Goal: Transaction & Acquisition: Subscribe to service/newsletter

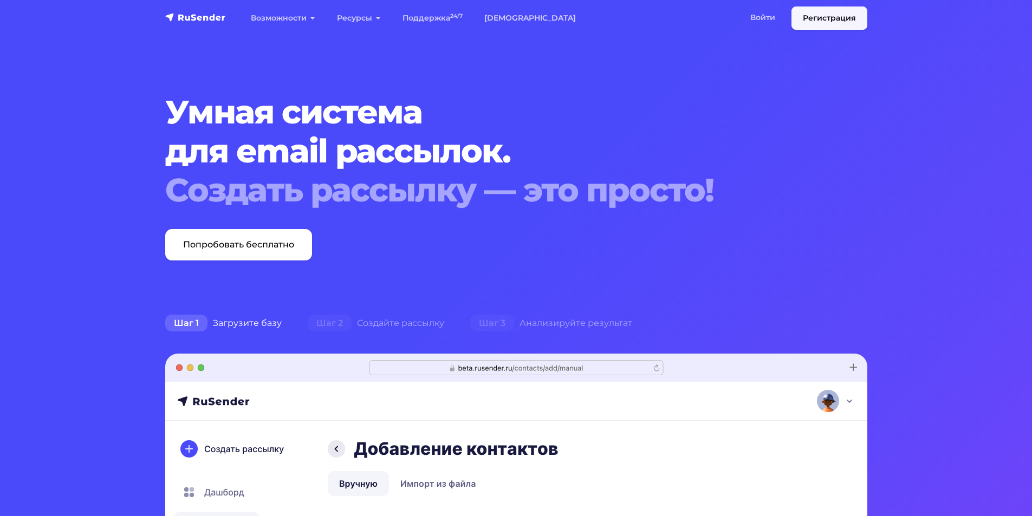
click at [807, 18] on link "Регистрация" at bounding box center [829, 18] width 76 height 23
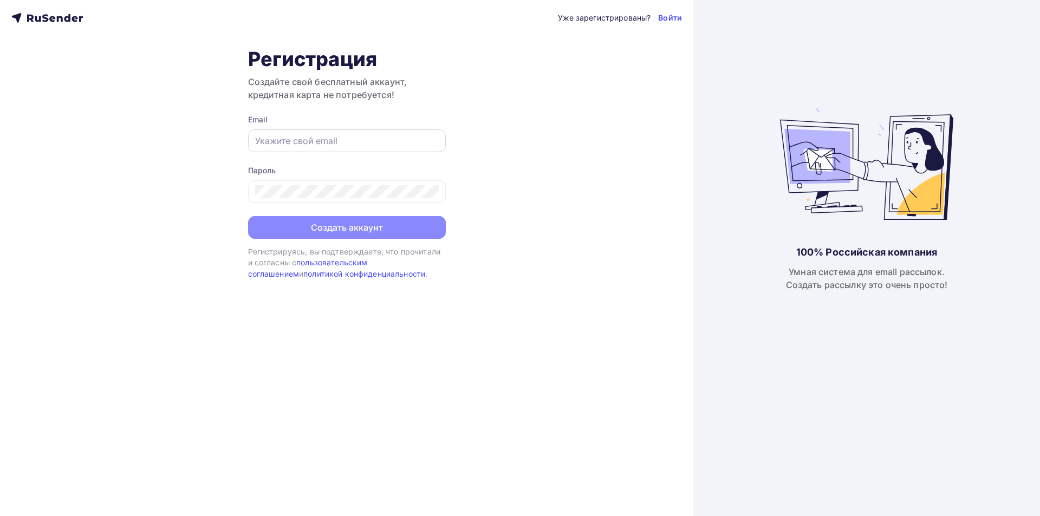
click at [283, 145] on input "text" at bounding box center [347, 140] width 184 height 13
type input "a.fedorova@targetagro.ru"
click at [461, 161] on div "Уже зарегистрированы? Войти Регистрация Создайте свой бесплатный аккаунт, креди…" at bounding box center [346, 258] width 693 height 516
click at [324, 177] on div "Пароль" at bounding box center [347, 184] width 198 height 38
click at [239, 183] on div "Уже зарегистрированы? Войти Регистрация Создайте свой бесплатный аккаунт, креди…" at bounding box center [346, 258] width 693 height 516
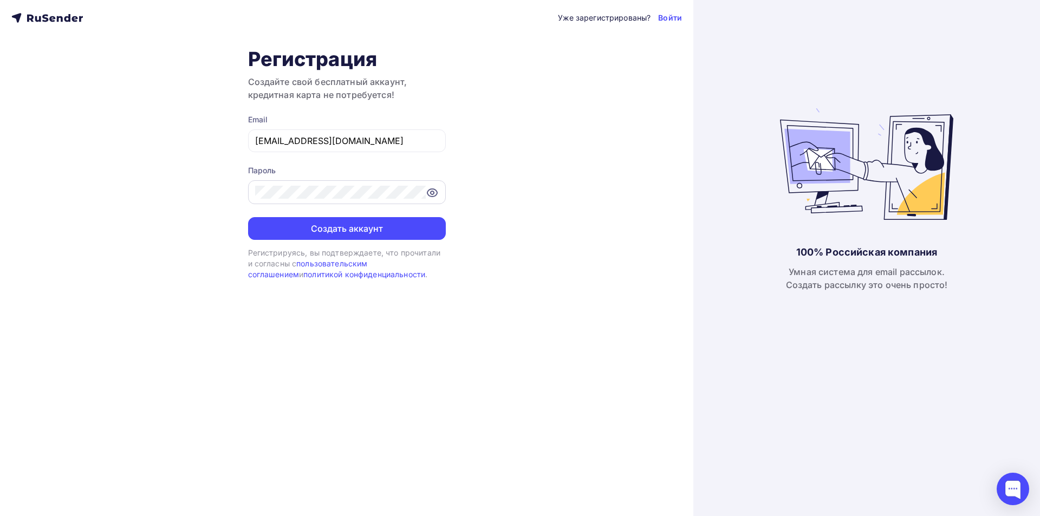
click at [427, 192] on icon at bounding box center [432, 192] width 13 height 13
click at [192, 181] on div "Уже зарегистрированы? Войти Регистрация Создайте свой бесплатный аккаунт, креди…" at bounding box center [346, 258] width 693 height 516
drag, startPoint x: 366, startPoint y: 138, endPoint x: 220, endPoint y: 139, distance: 145.7
click at [220, 139] on div "Уже зарегистрированы? Войти Регистрация Создайте свой бесплатный аккаунт, креди…" at bounding box center [346, 258] width 693 height 516
click at [316, 236] on button "Создать аккаунт" at bounding box center [347, 228] width 198 height 23
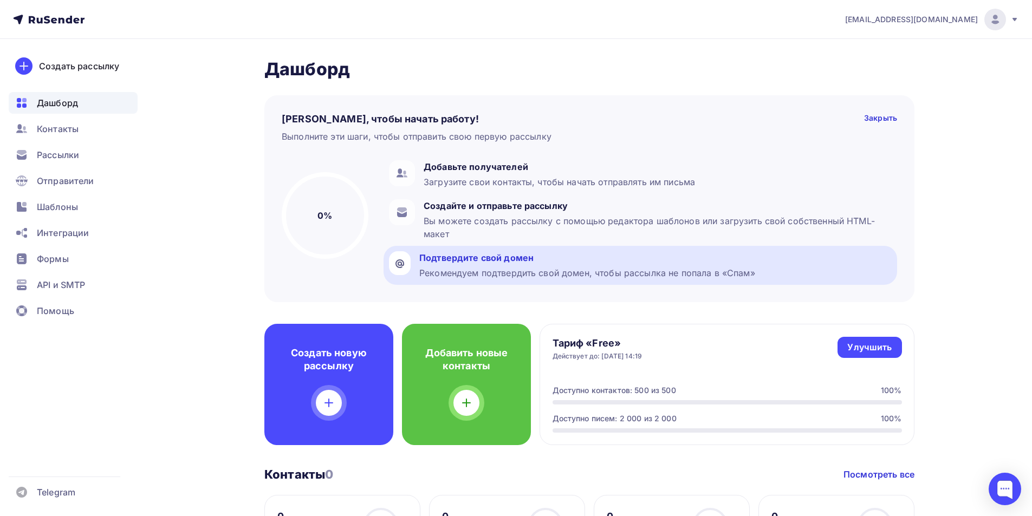
click at [467, 263] on div "Подтвердите свой домен" at bounding box center [587, 257] width 336 height 13
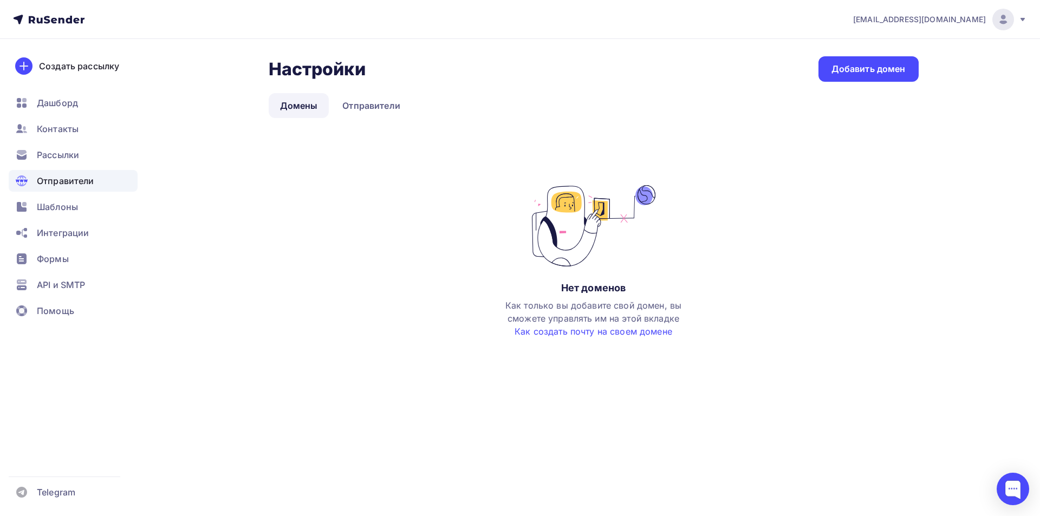
click at [54, 23] on icon at bounding box center [54, 20] width 6 height 6
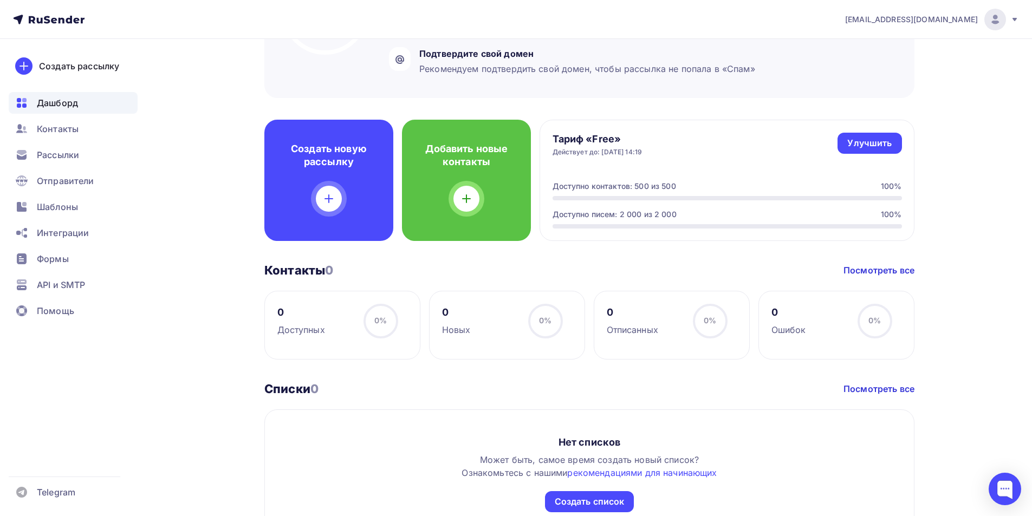
scroll to position [108, 0]
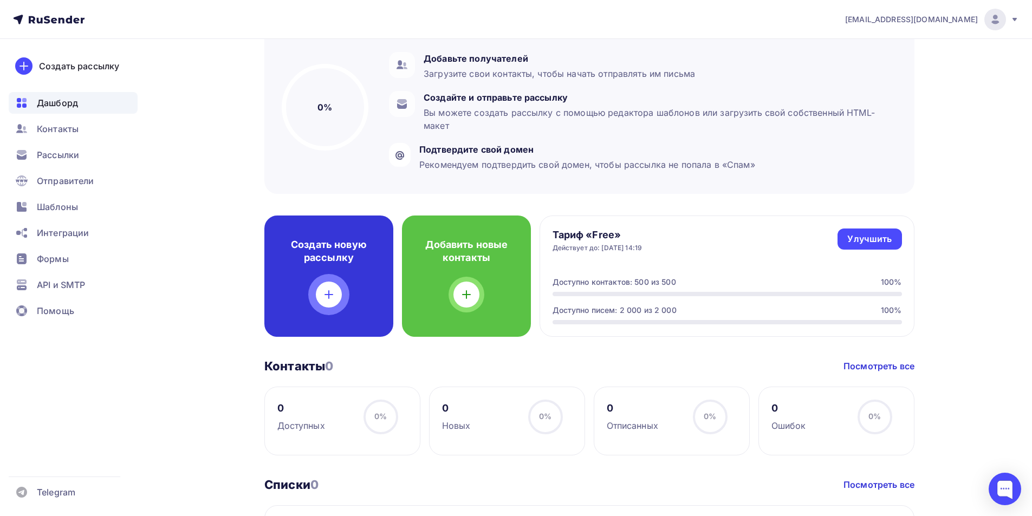
click at [327, 290] on icon at bounding box center [328, 294] width 13 height 13
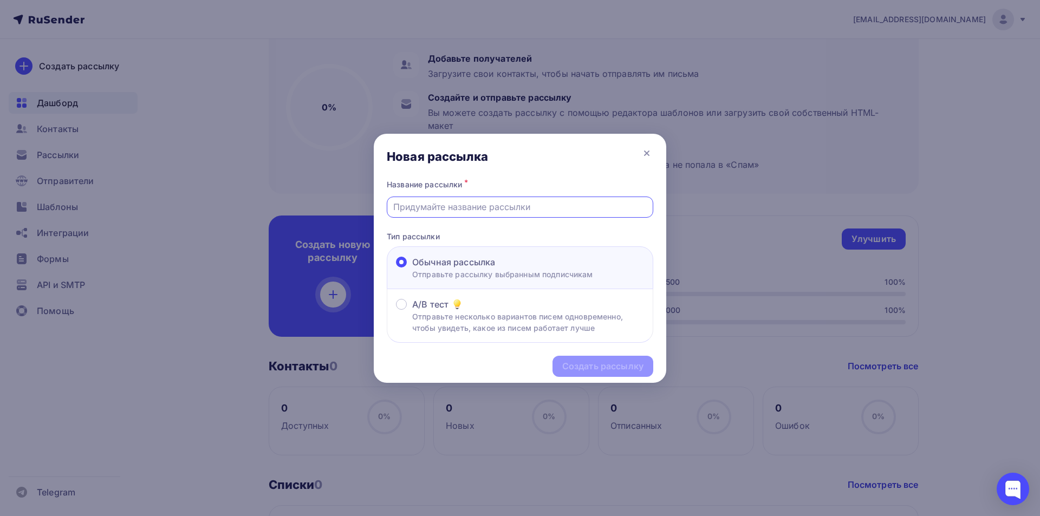
click at [485, 208] on input "text" at bounding box center [520, 206] width 254 height 13
type input "Хватит терять урожай!"
click at [590, 363] on div "Создать рассылку" at bounding box center [602, 366] width 81 height 12
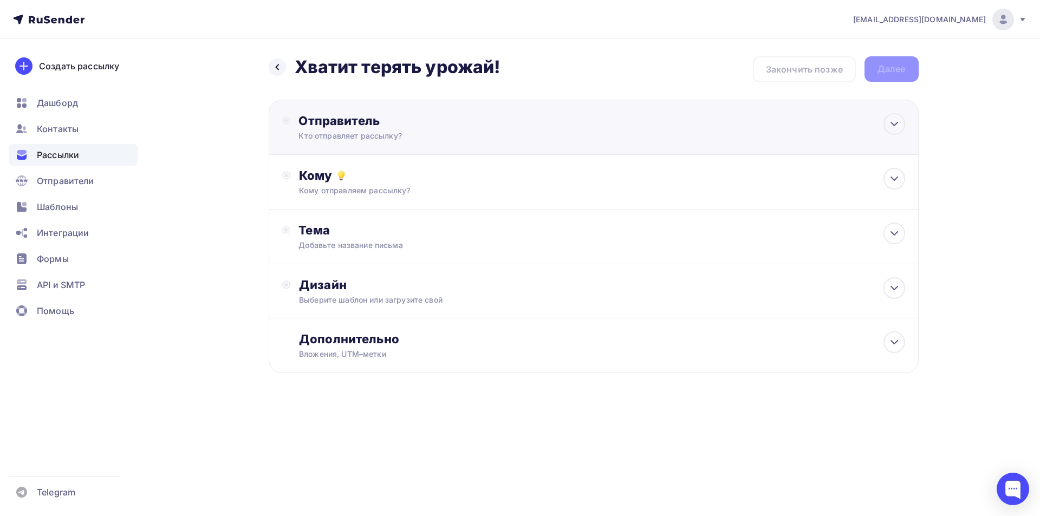
click at [310, 122] on div "Отправитель" at bounding box center [415, 120] width 235 height 15
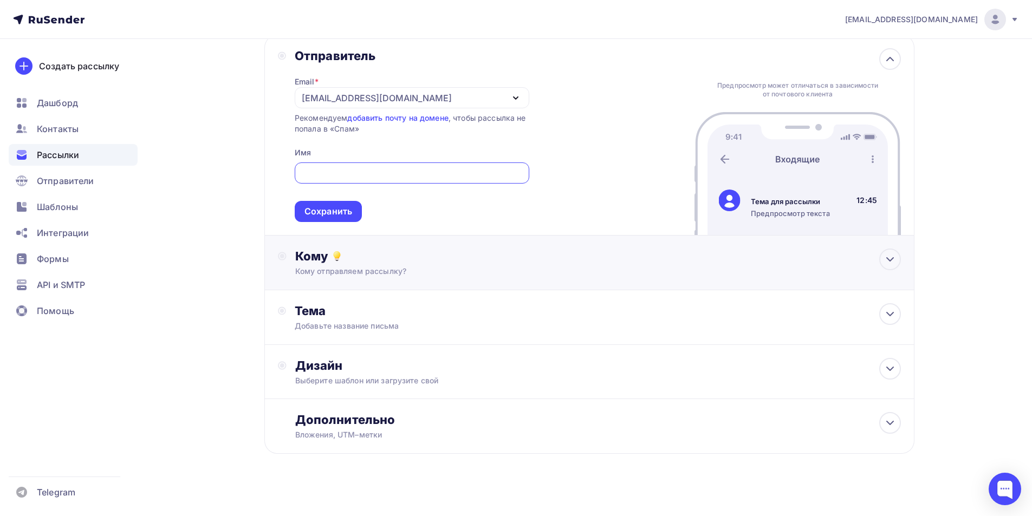
scroll to position [73, 0]
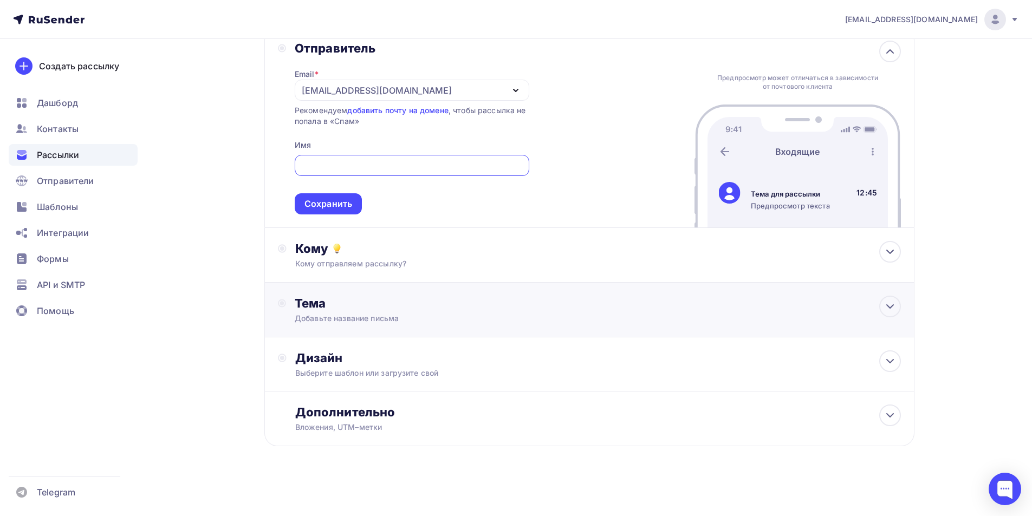
click at [369, 320] on div "Добавьте название письма" at bounding box center [391, 318] width 193 height 11
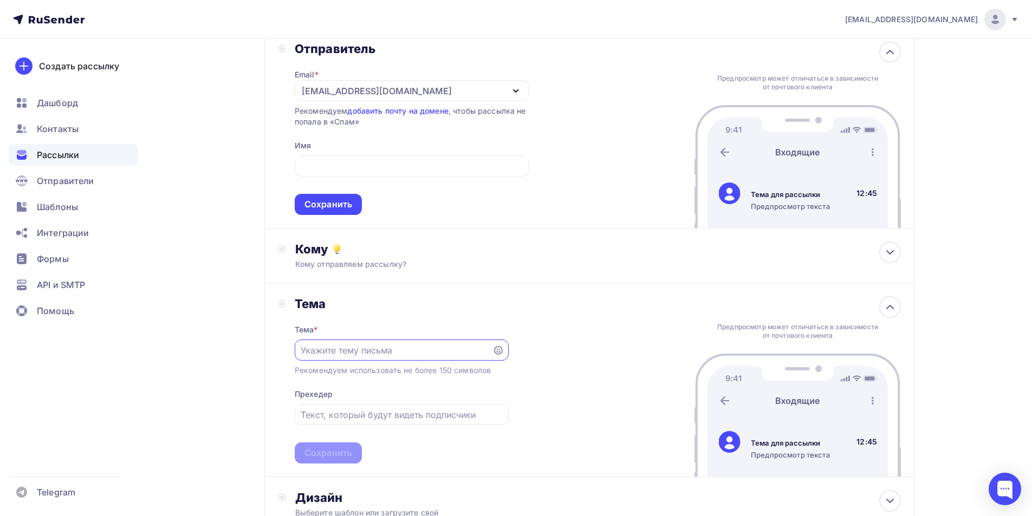
scroll to position [0, 0]
click at [391, 114] on link "добавить почту на домене" at bounding box center [397, 110] width 101 height 9
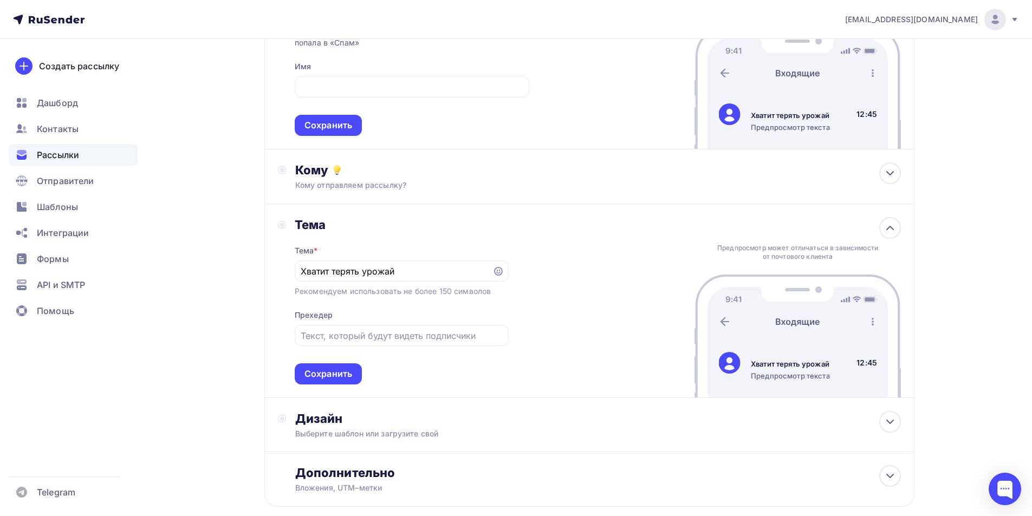
scroll to position [180, 0]
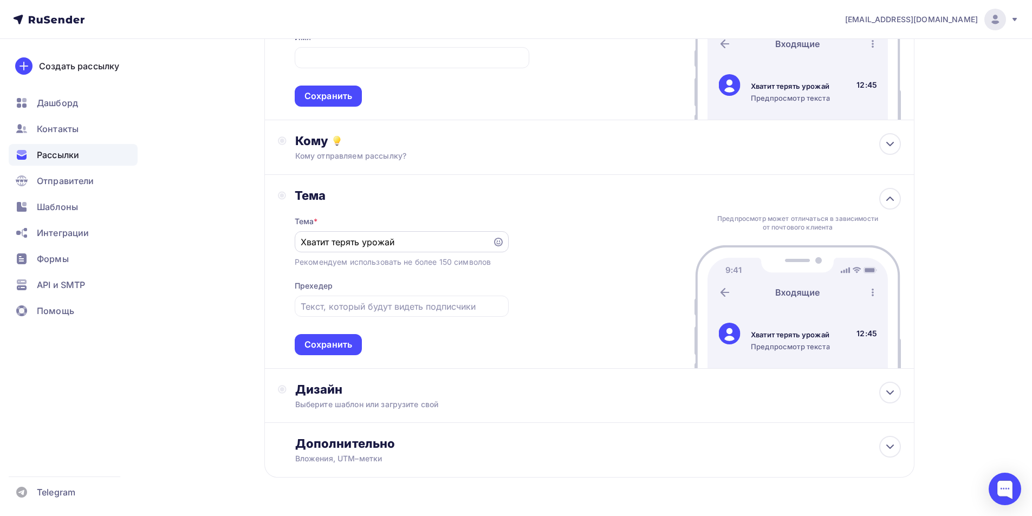
click at [406, 248] on input "Хватит терять урожай" at bounding box center [393, 242] width 185 height 13
type input "Хватит терять урожай!"
click at [326, 311] on input "text" at bounding box center [402, 306] width 202 height 13
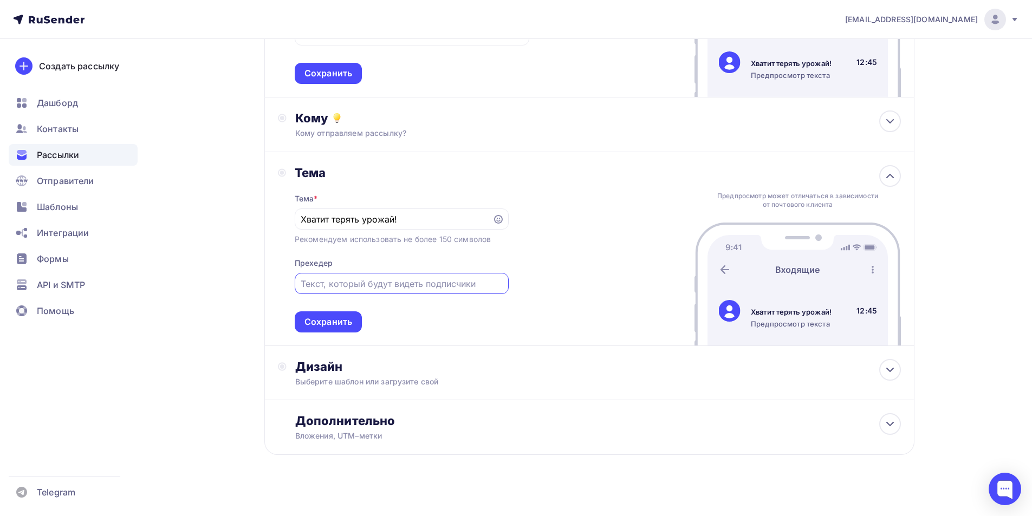
scroll to position [212, 0]
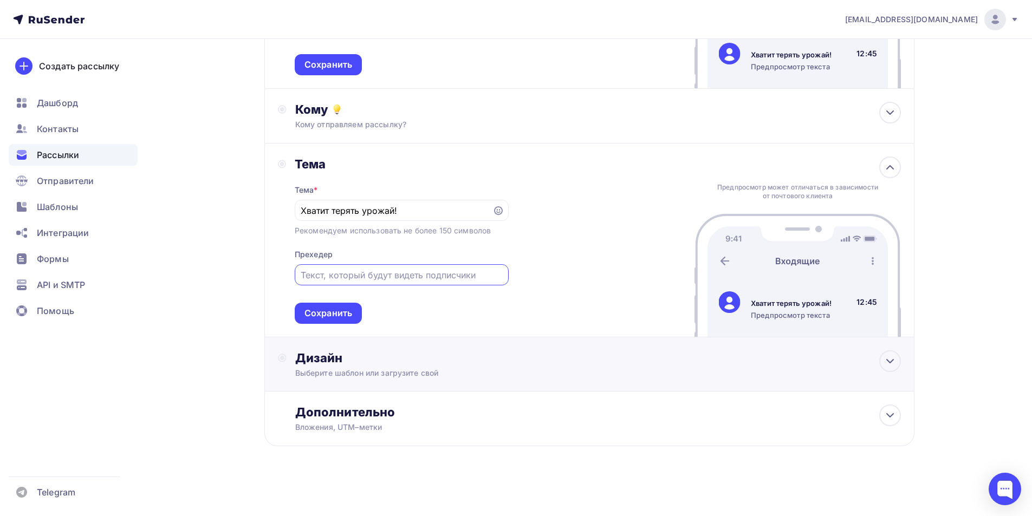
click at [322, 371] on div "Выберите шаблон или загрузите свой" at bounding box center [567, 373] width 545 height 11
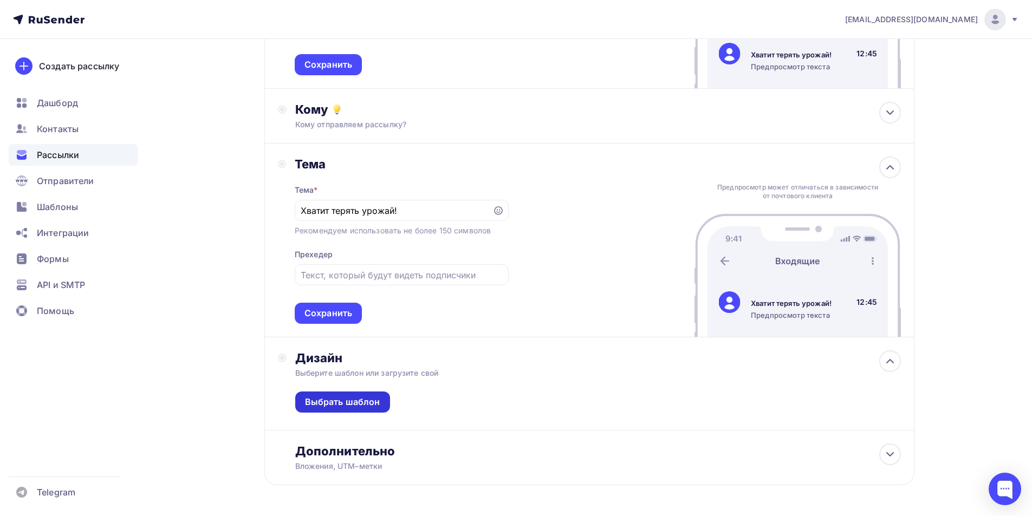
click at [338, 399] on div "Выбрать шаблон" at bounding box center [342, 402] width 75 height 12
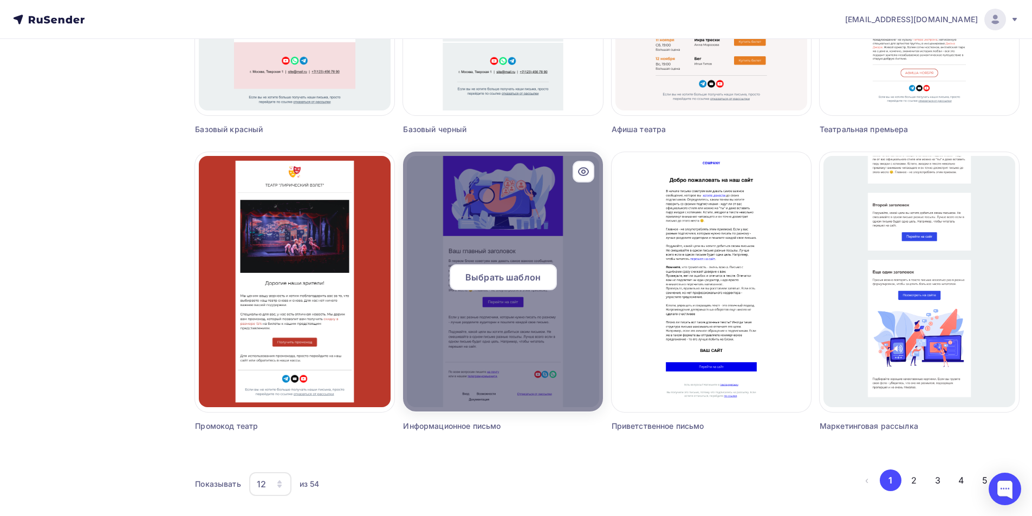
scroll to position [595, 0]
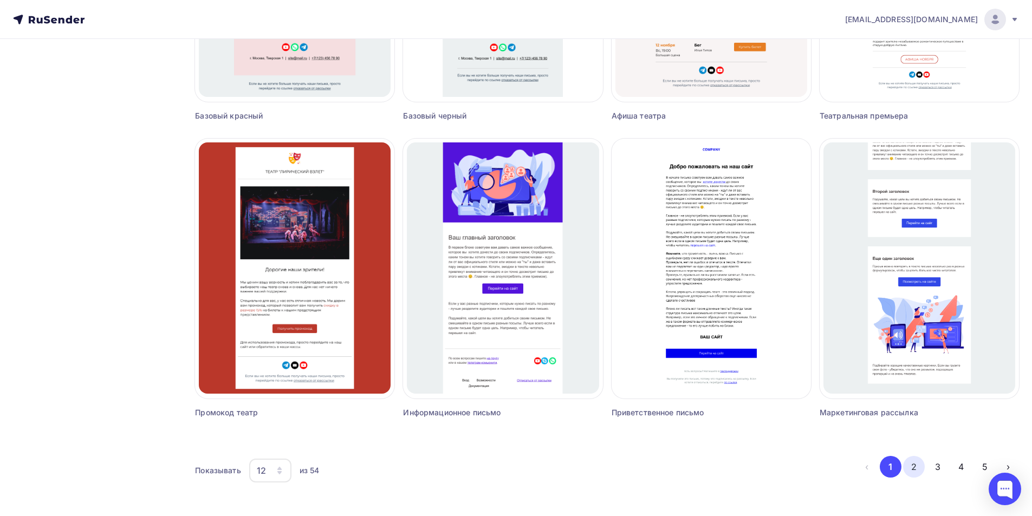
click at [917, 466] on button "2" at bounding box center [914, 467] width 22 height 22
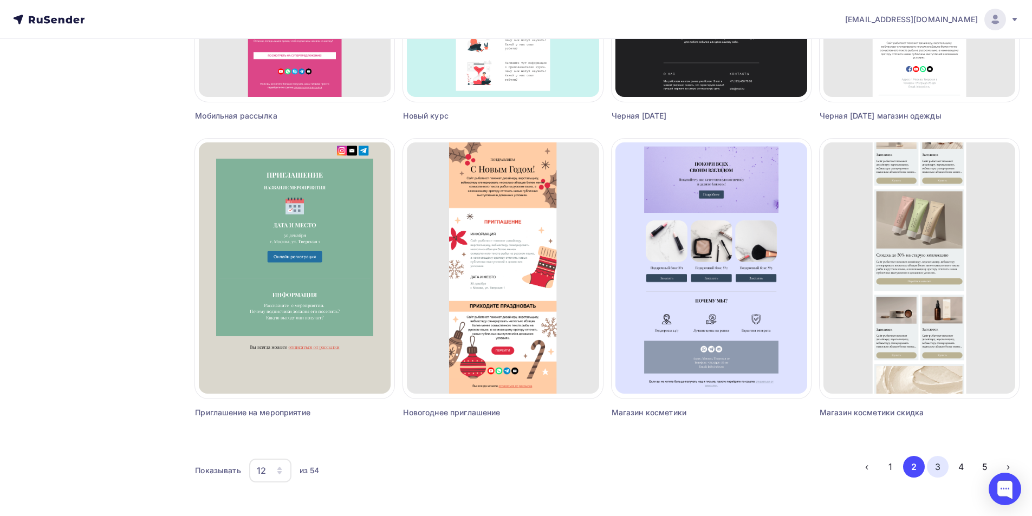
click at [934, 471] on button "3" at bounding box center [938, 467] width 22 height 22
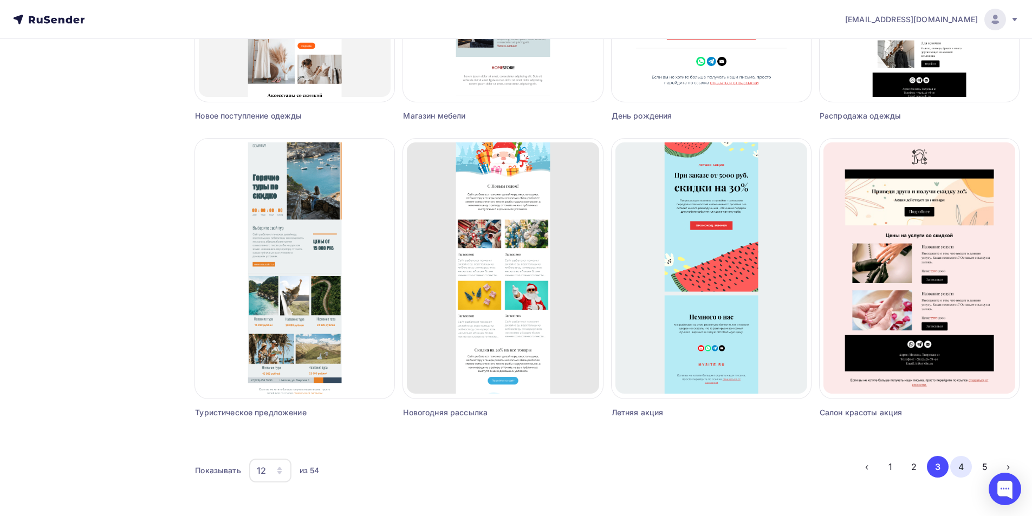
click at [959, 466] on button "4" at bounding box center [961, 467] width 22 height 22
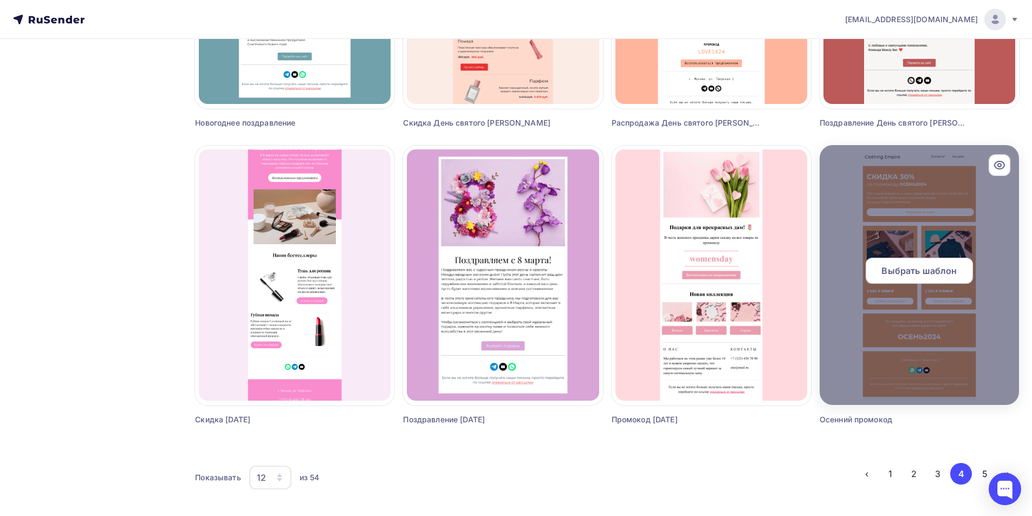
scroll to position [541, 0]
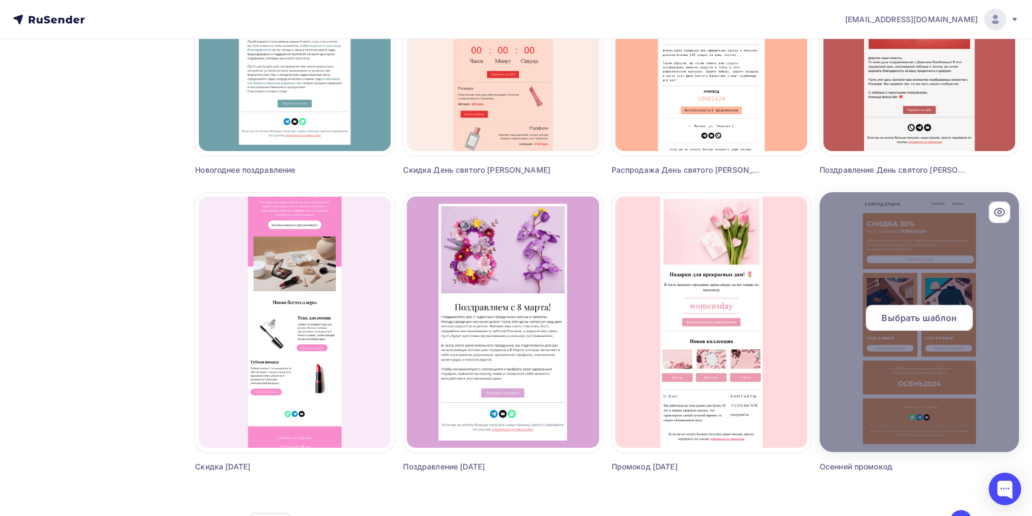
click at [943, 238] on div at bounding box center [919, 322] width 199 height 260
click at [921, 316] on span "Выбрать шаблон" at bounding box center [918, 317] width 75 height 13
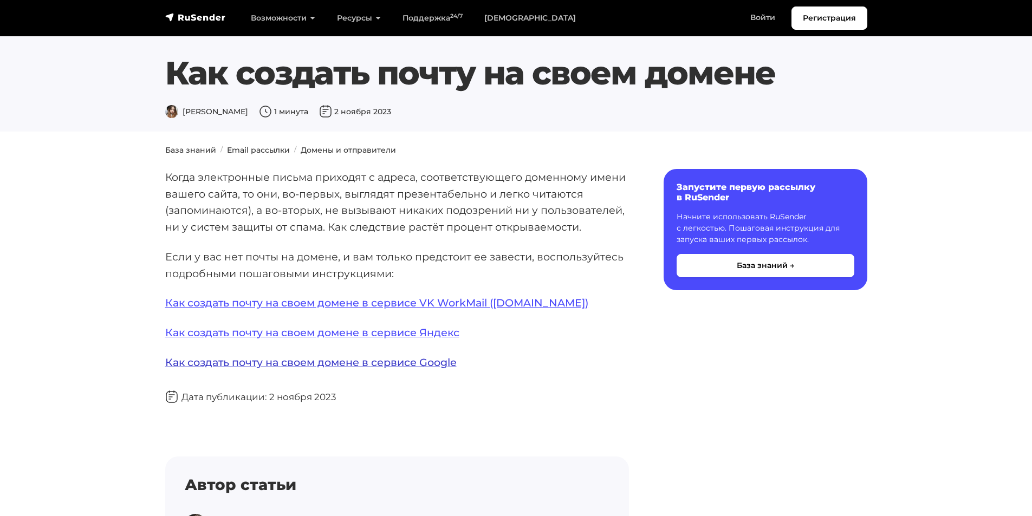
click at [375, 359] on link "Как создать почту на своем домене в сервисе Google" at bounding box center [310, 362] width 291 height 13
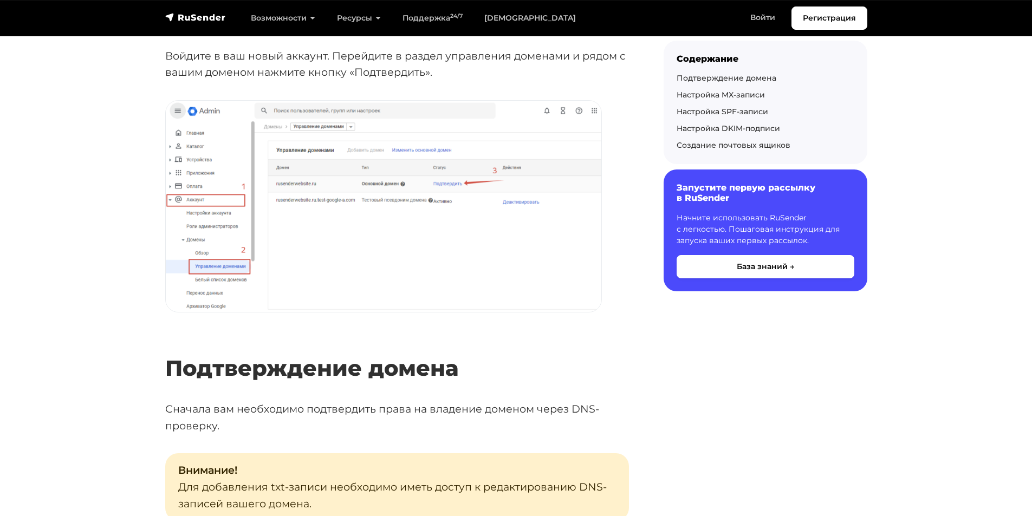
scroll to position [867, 0]
